Goal: Transaction & Acquisition: Purchase product/service

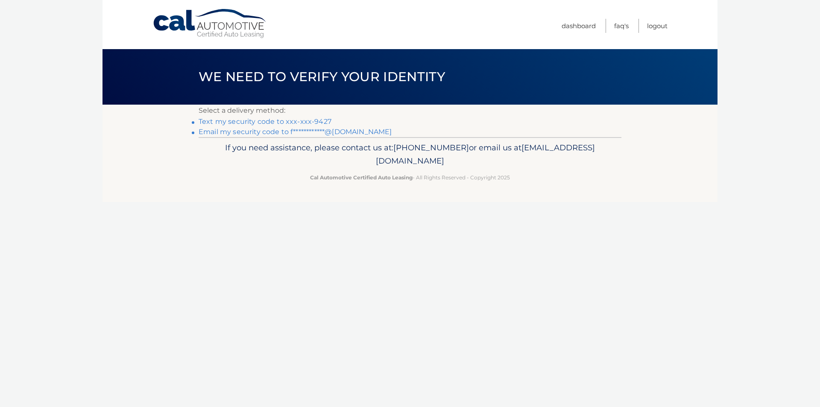
click at [262, 122] on link "Text my security code to xxx-xxx-9427" at bounding box center [265, 121] width 133 height 8
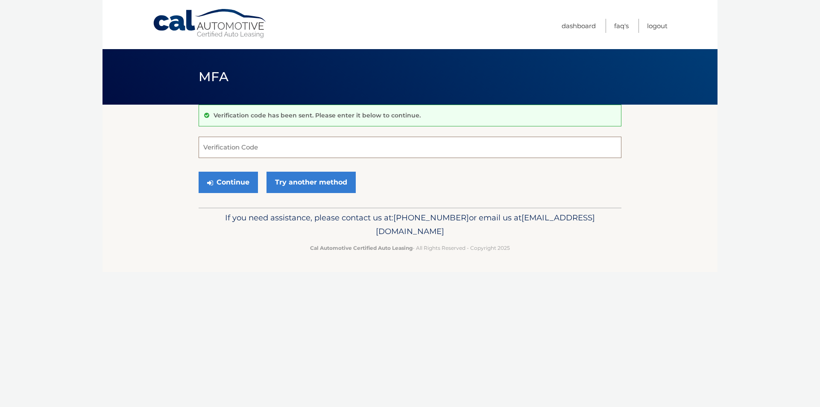
click at [296, 150] on input "Verification Code" at bounding box center [410, 147] width 423 height 21
type input "755798"
click at [199, 172] on button "Continue" at bounding box center [228, 182] width 59 height 21
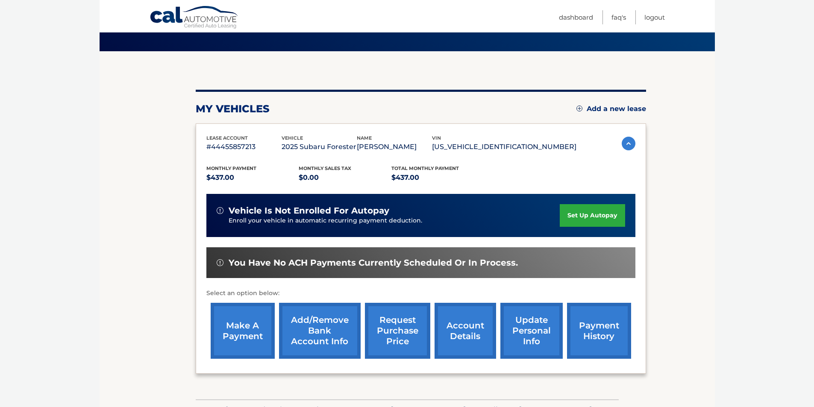
scroll to position [85, 0]
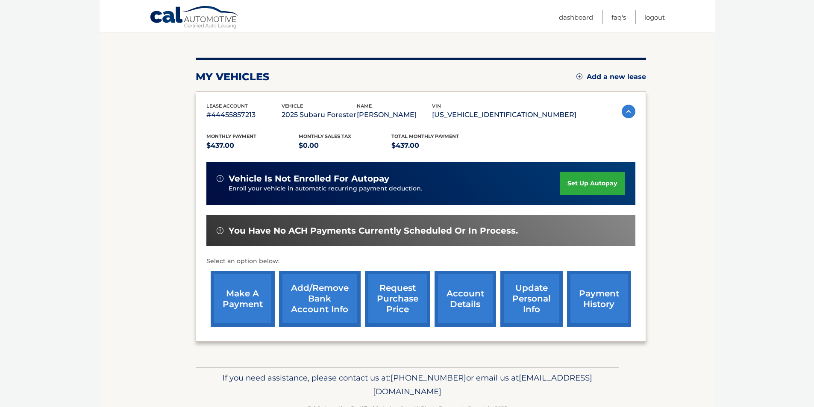
click at [238, 292] on link "make a payment" at bounding box center [243, 299] width 64 height 56
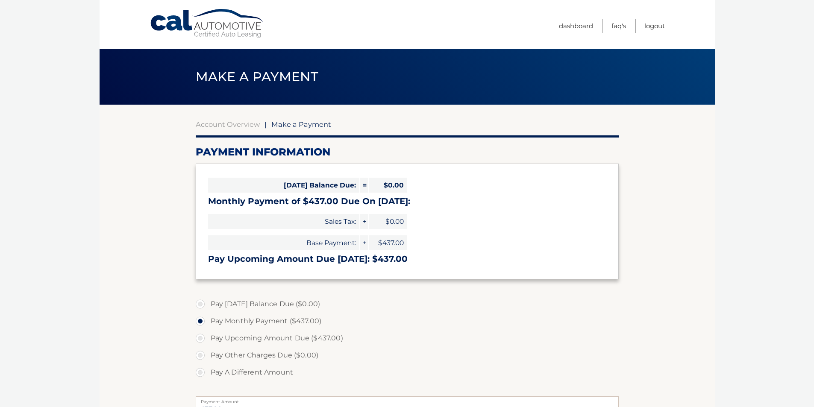
select select "ODBkYTY4NzUtOWRjYi00NThmLTgwMWItNDQ2MTFiNTZlNWYz"
